Goal: Task Accomplishment & Management: Complete application form

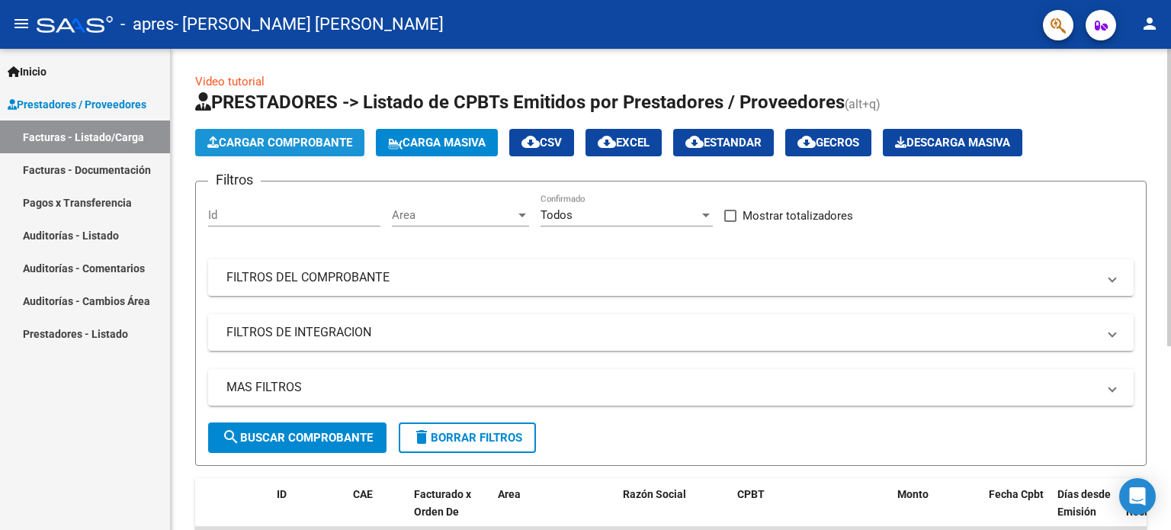
click at [281, 140] on span "Cargar Comprobante" at bounding box center [279, 143] width 145 height 14
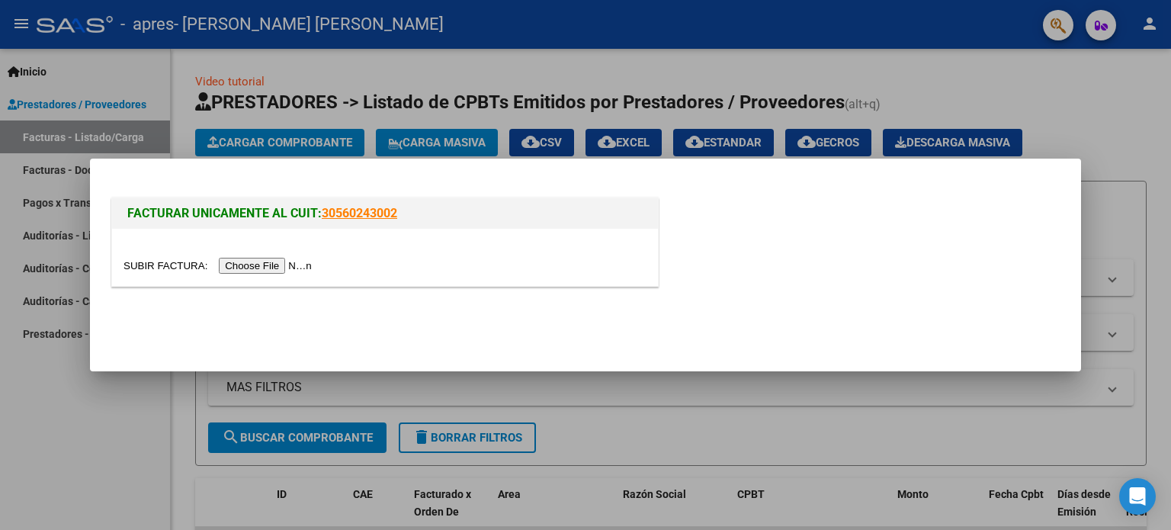
click at [274, 265] on input "file" at bounding box center [219, 266] width 193 height 16
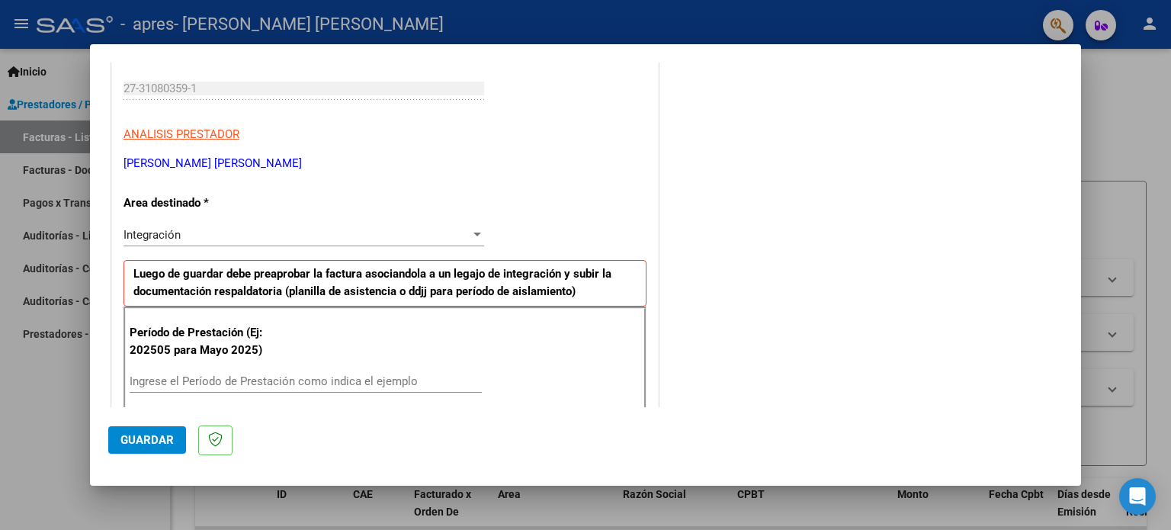
scroll to position [229, 0]
click at [178, 383] on input "Ingrese el Período de Prestación como indica el ejemplo" at bounding box center [306, 381] width 352 height 14
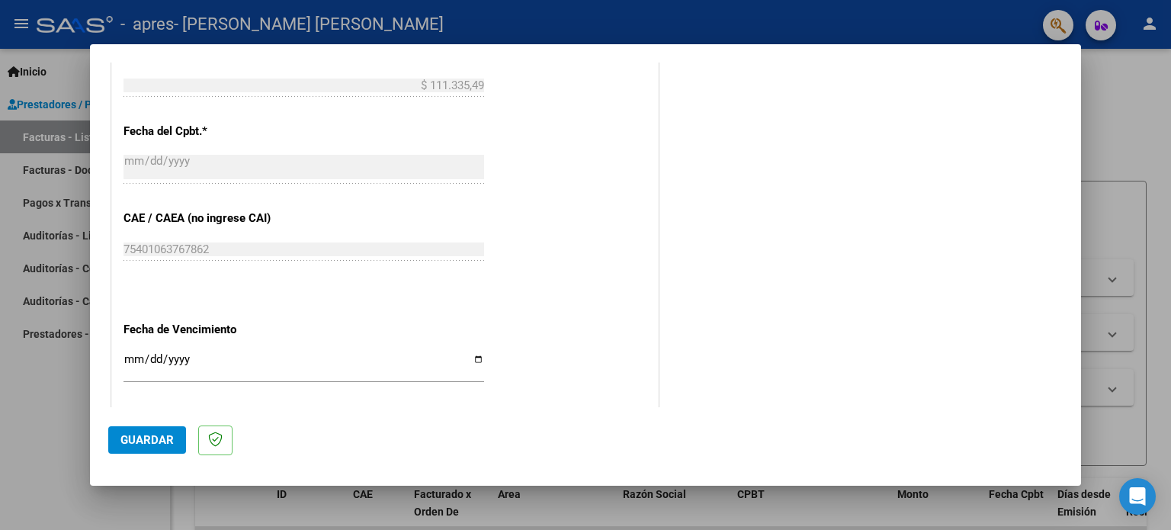
scroll to position [915, 0]
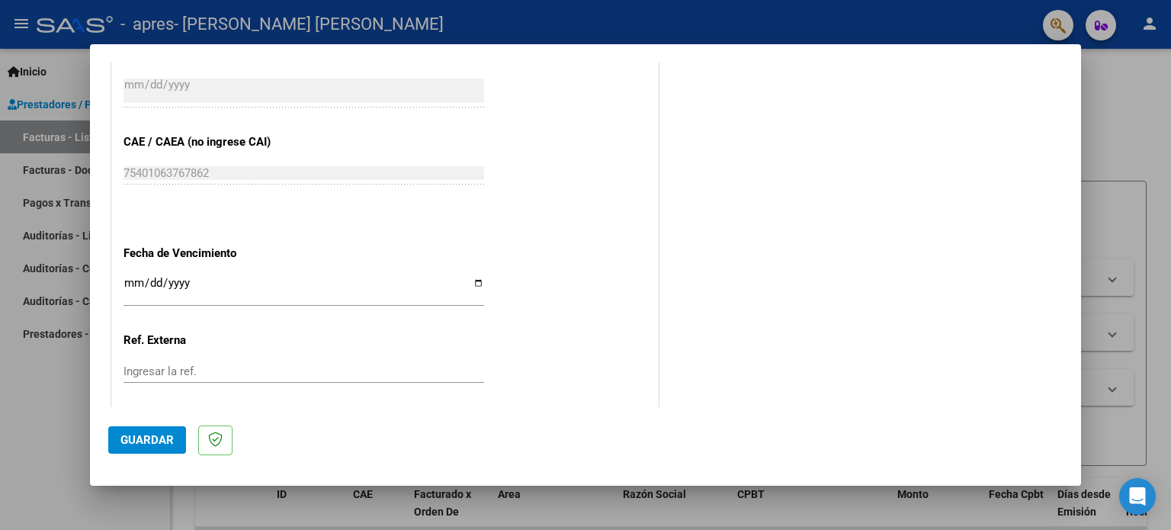
type input "202509"
click at [133, 279] on input "Ingresar la fecha" at bounding box center [303, 289] width 361 height 24
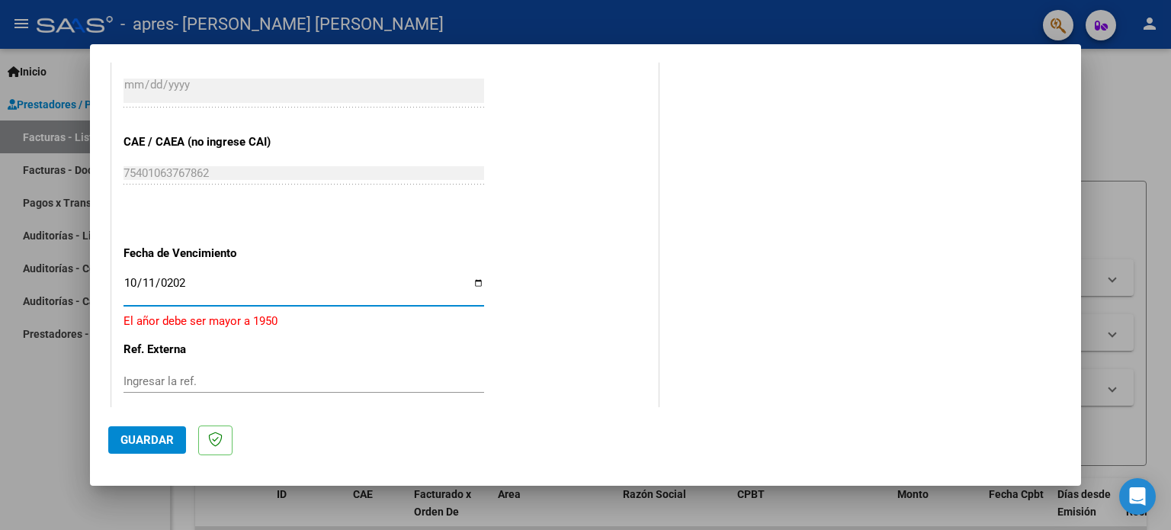
type input "[DATE]"
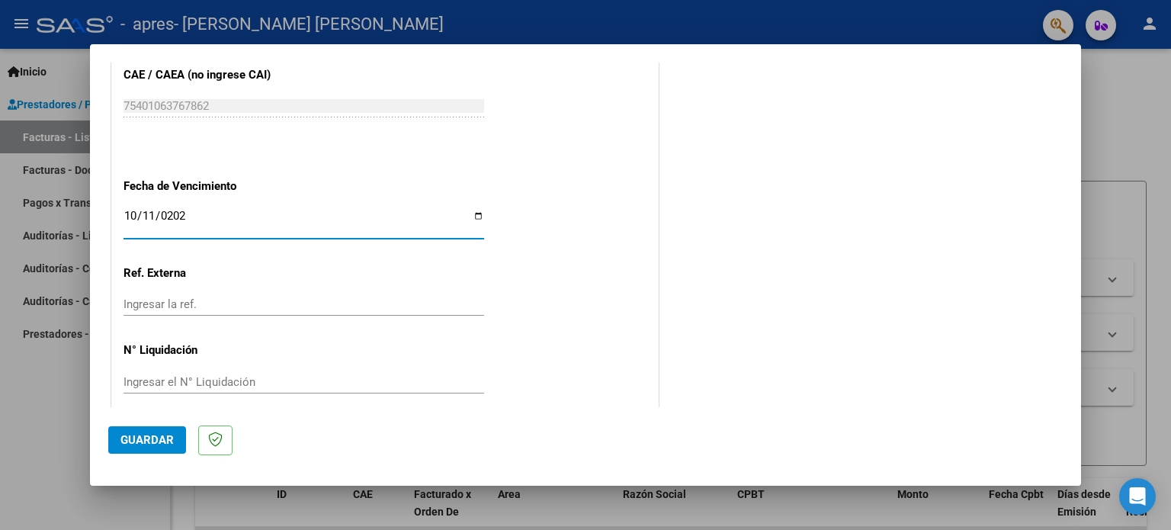
scroll to position [991, 0]
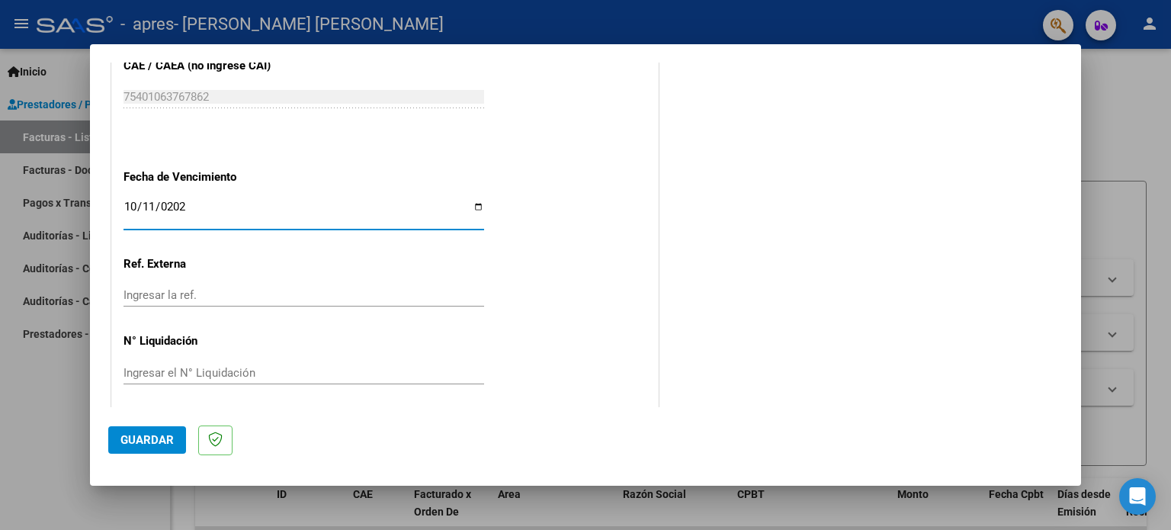
click at [161, 433] on span "Guardar" at bounding box center [146, 440] width 53 height 14
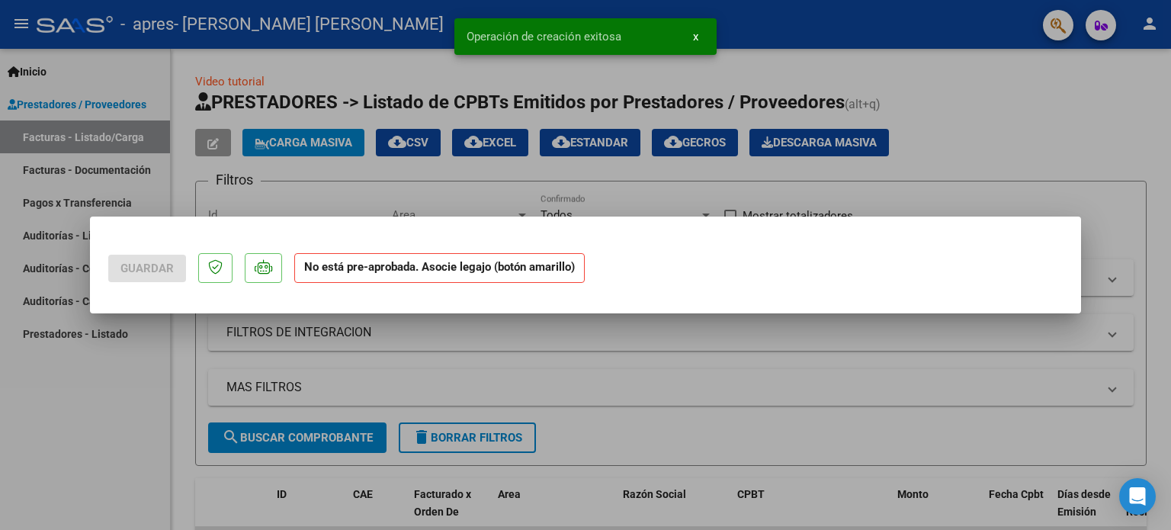
scroll to position [0, 0]
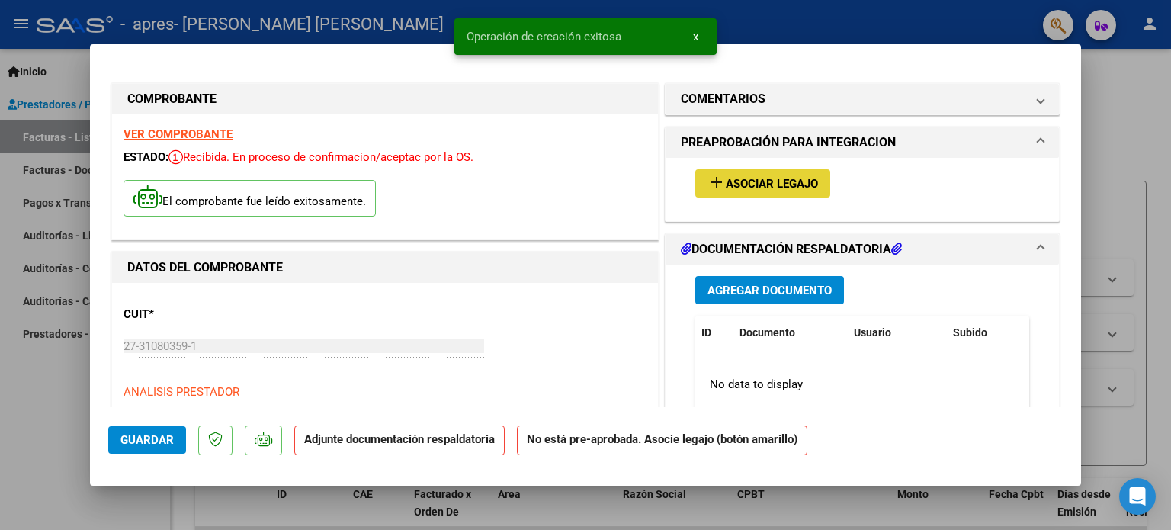
click at [756, 186] on span "Asociar Legajo" at bounding box center [772, 184] width 92 height 14
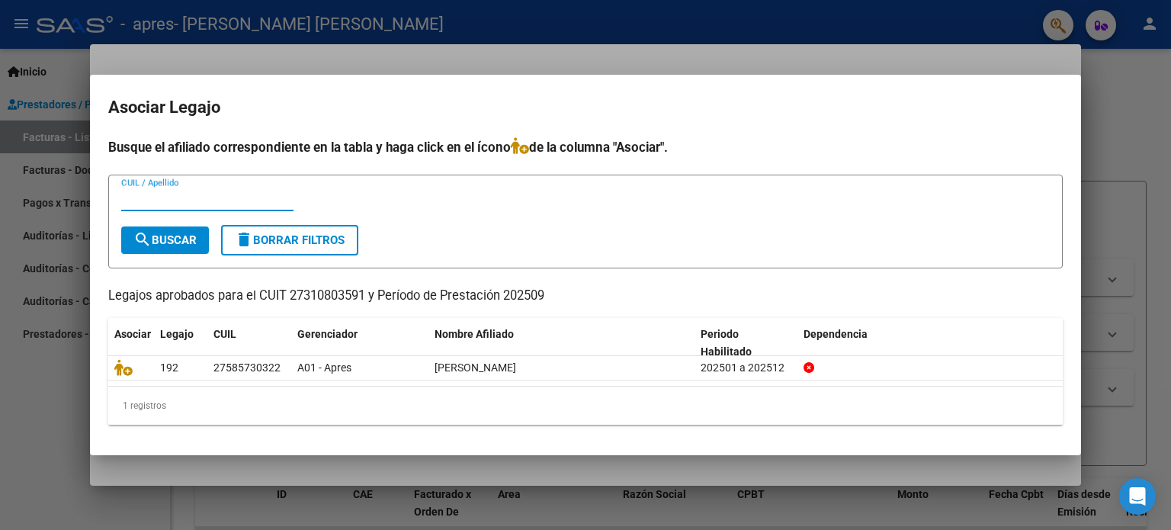
click at [188, 199] on input "CUIL / Apellido" at bounding box center [207, 199] width 172 height 14
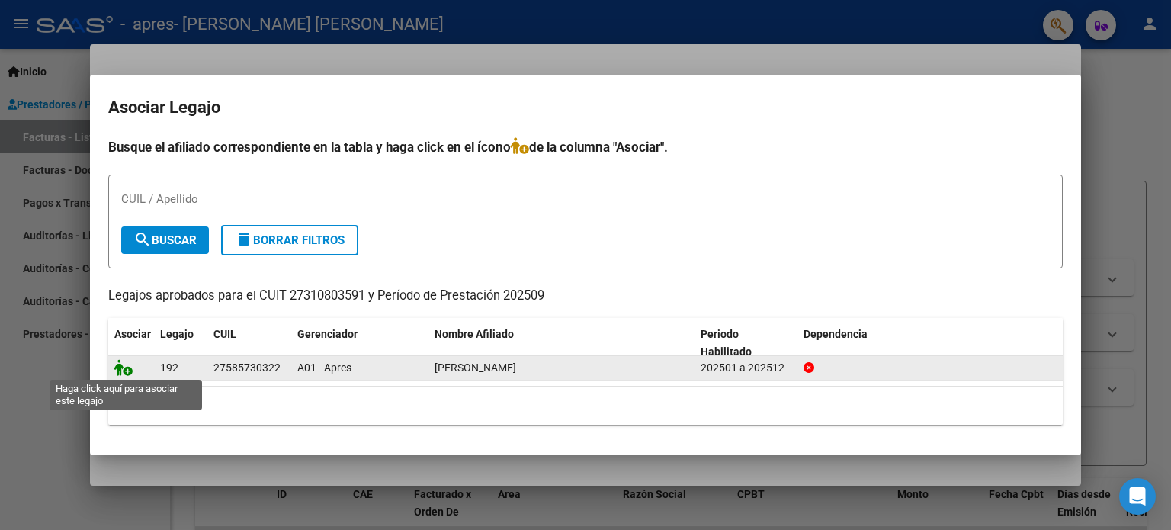
click at [123, 370] on icon at bounding box center [123, 367] width 18 height 17
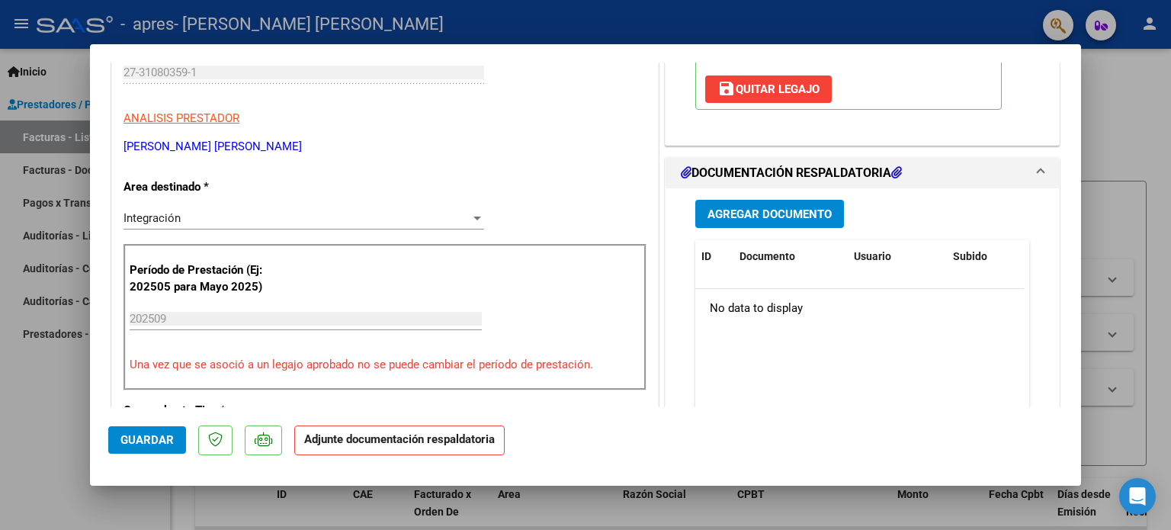
scroll to position [305, 0]
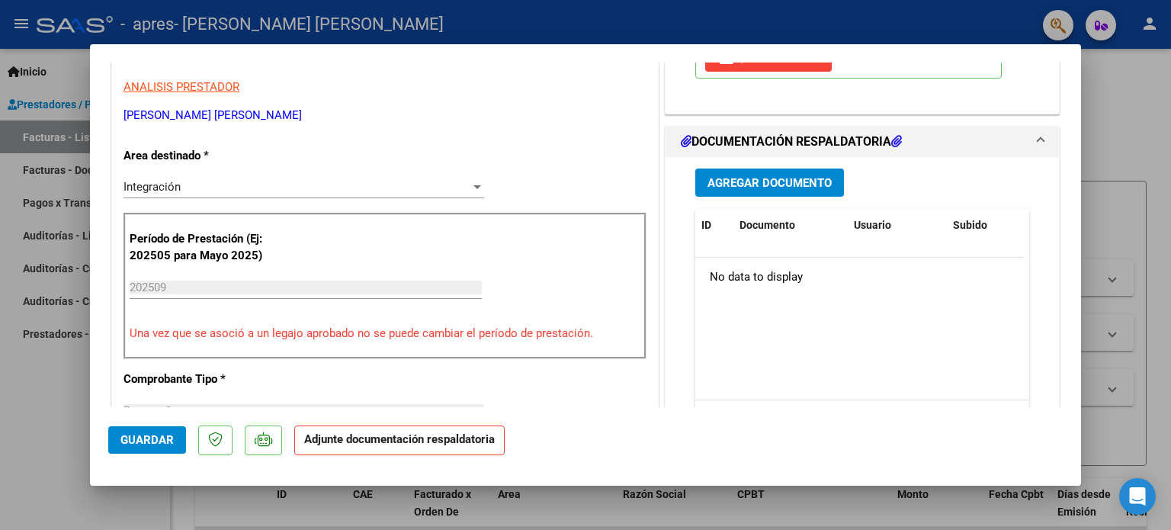
click at [752, 183] on span "Agregar Documento" at bounding box center [769, 183] width 124 height 14
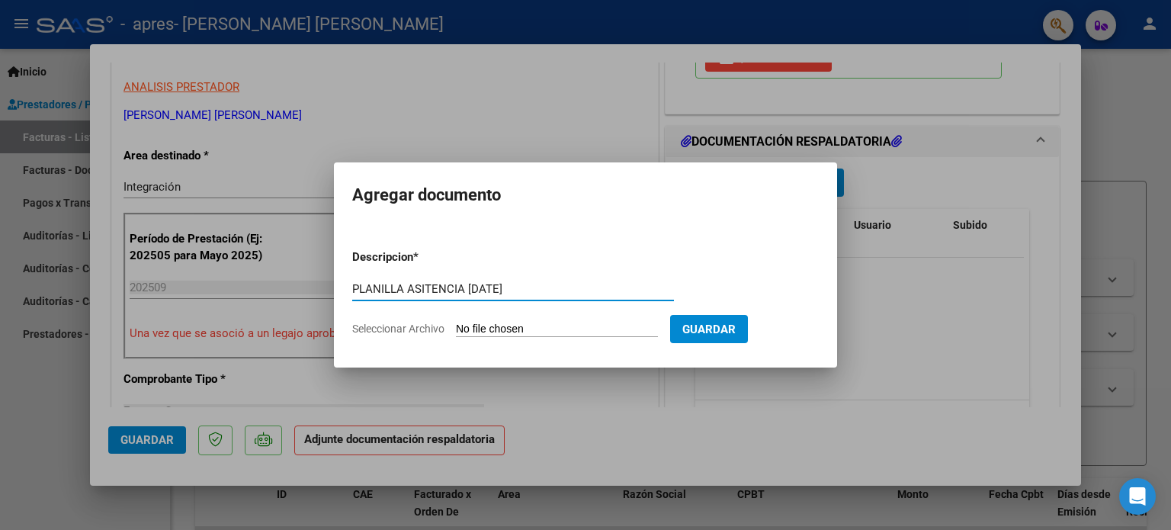
type input "PLANILLA ASITENCIA [DATE]"
click at [555, 322] on input "Seleccionar Archivo" at bounding box center [557, 329] width 202 height 14
type input "C:\fakepath\Planilla kine [PERSON_NAME] 09.25.pdf"
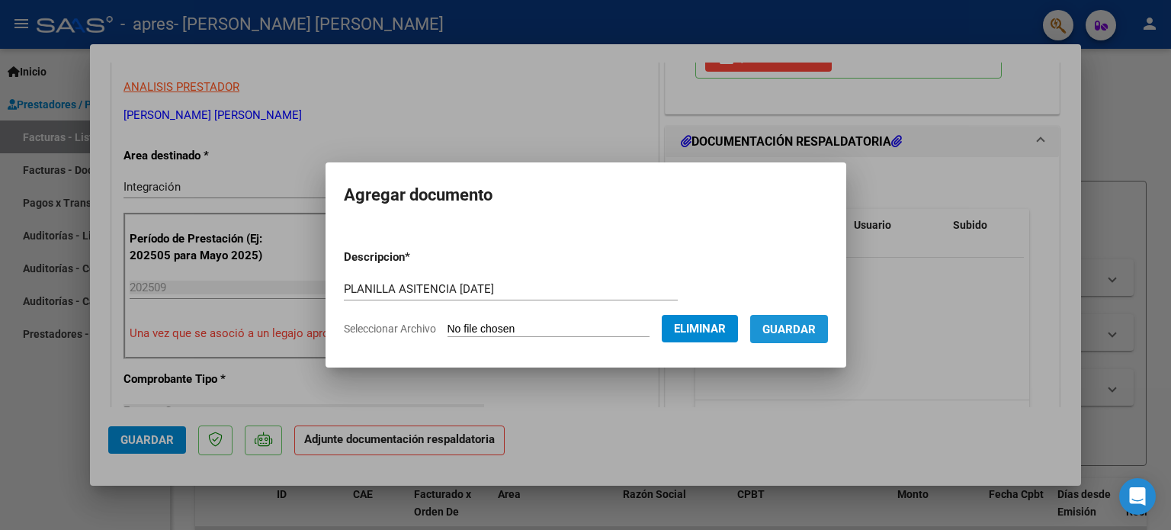
click at [807, 324] on span "Guardar" at bounding box center [788, 329] width 53 height 14
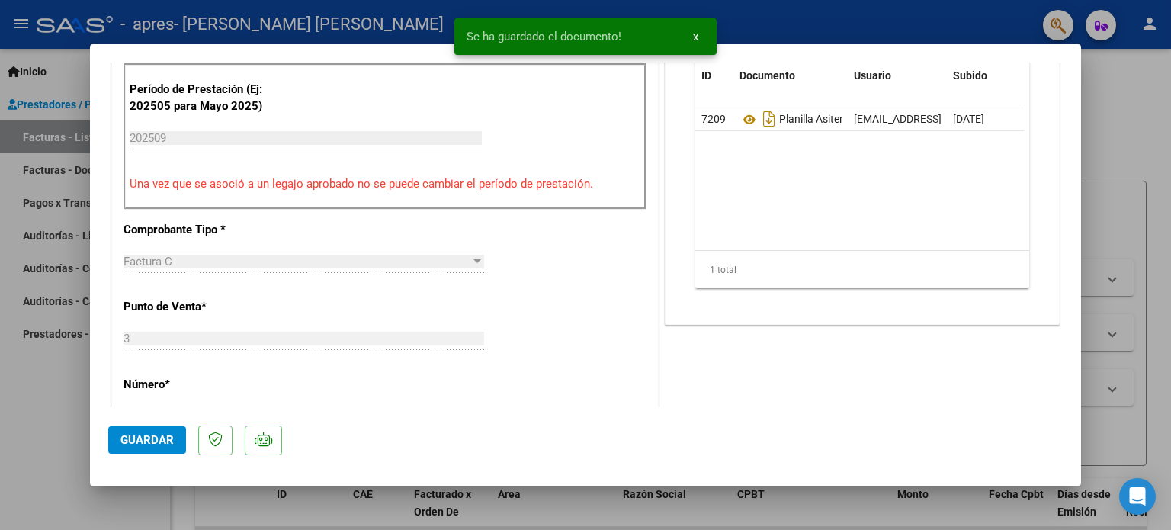
scroll to position [457, 0]
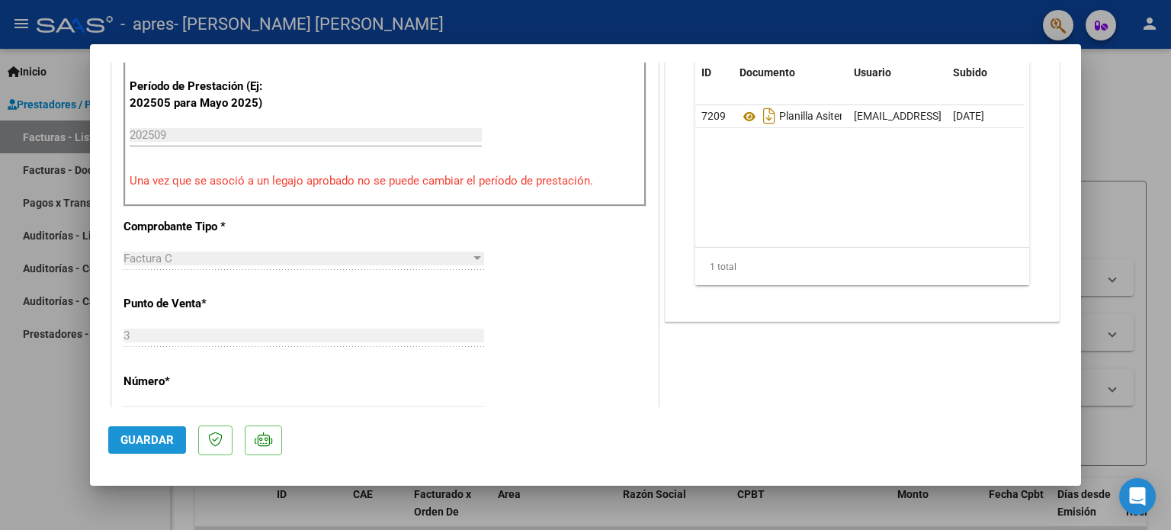
click at [139, 436] on span "Guardar" at bounding box center [146, 440] width 53 height 14
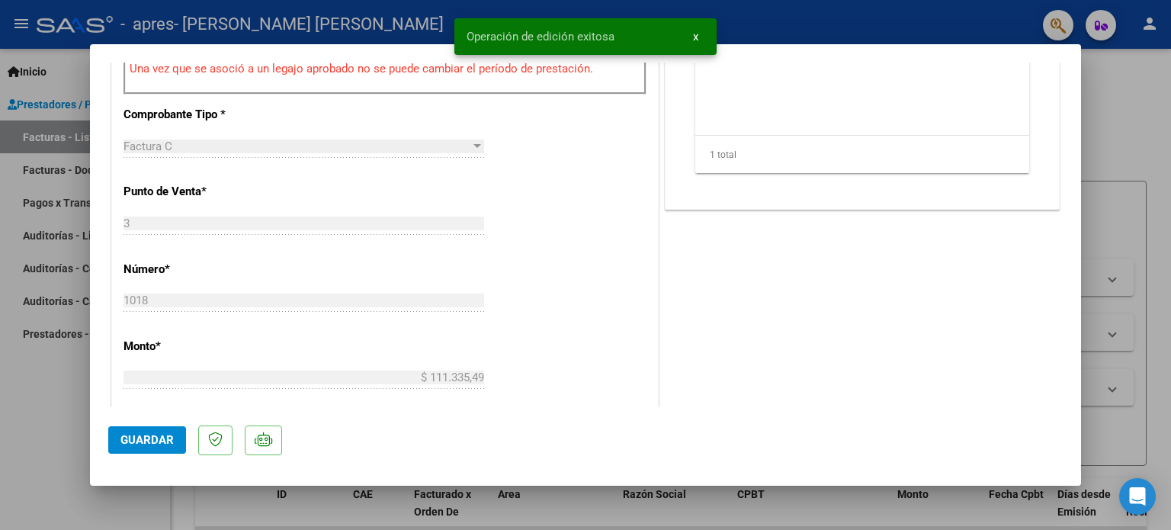
scroll to position [610, 0]
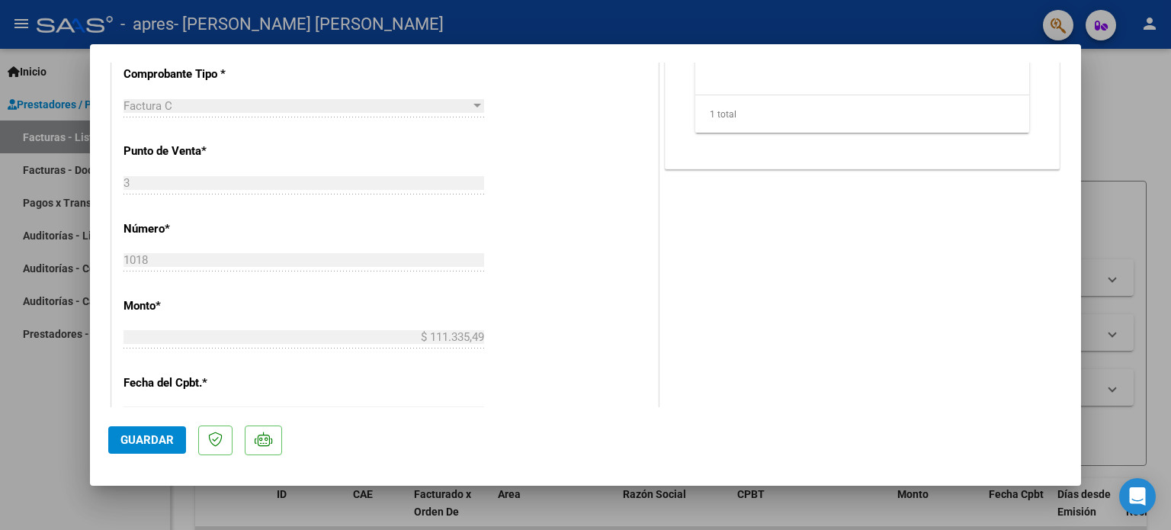
click at [155, 438] on span "Guardar" at bounding box center [146, 440] width 53 height 14
click at [1124, 84] on div at bounding box center [585, 265] width 1171 height 530
type input "$ 0,00"
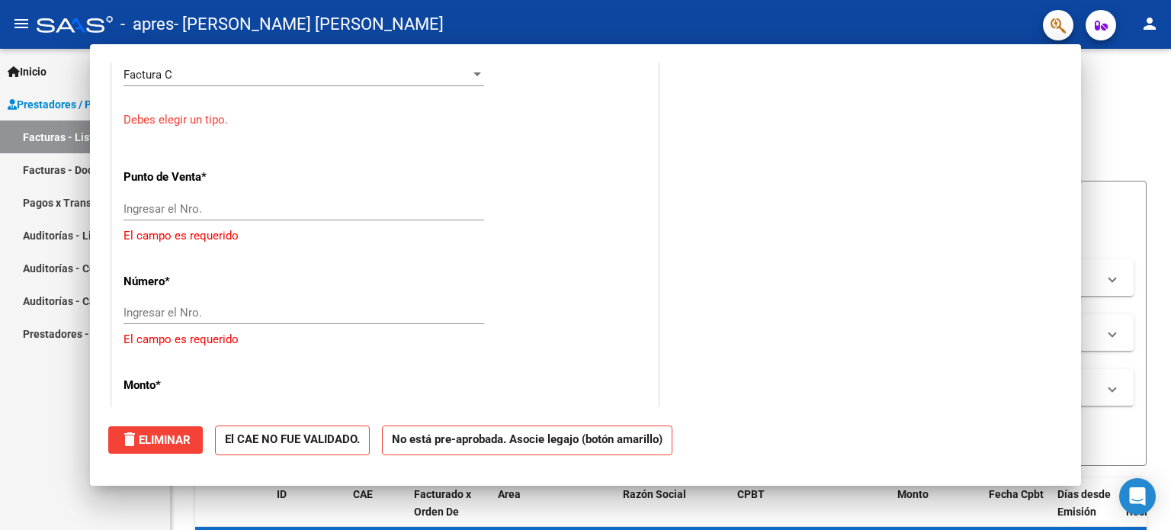
scroll to position [0, 0]
